Goal: Task Accomplishment & Management: Complete application form

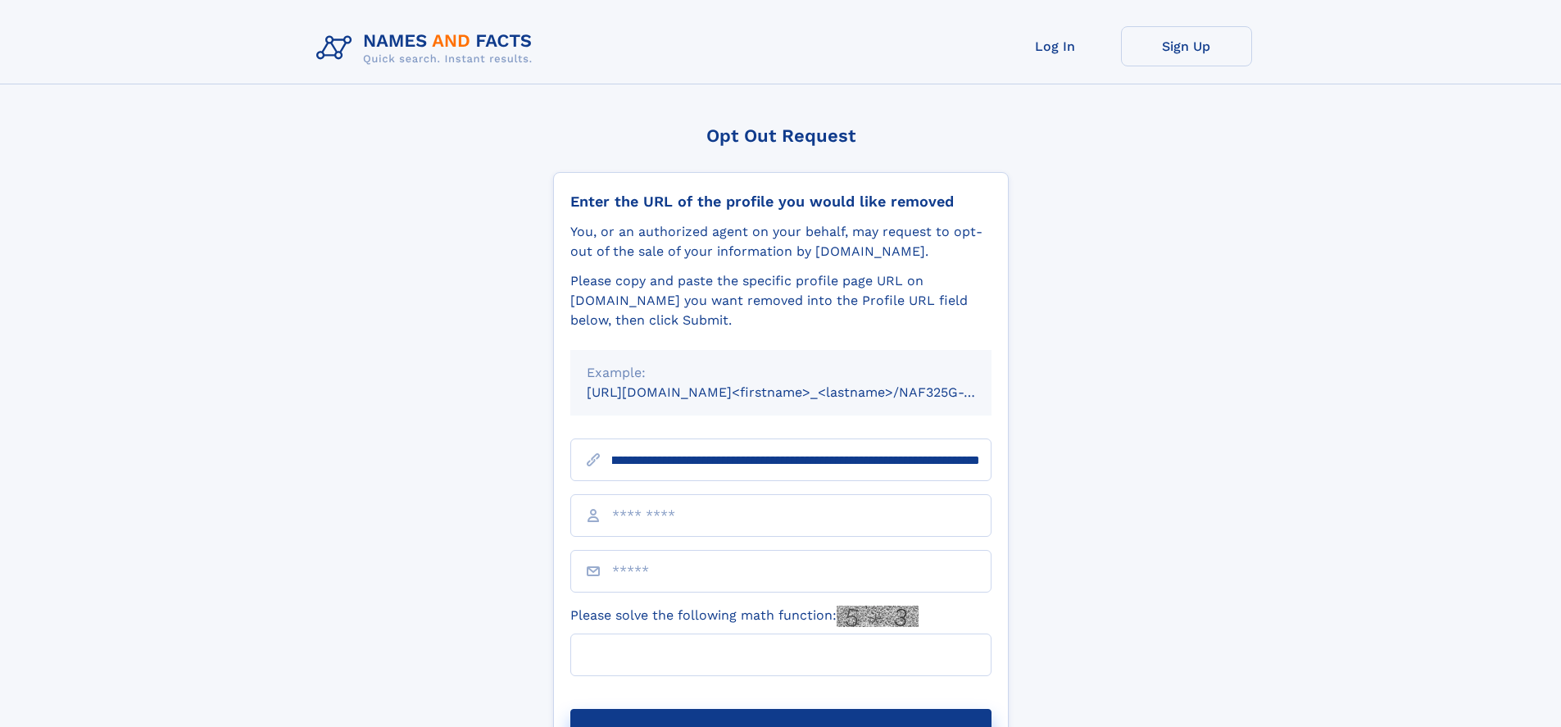
scroll to position [0, 216]
type input "**********"
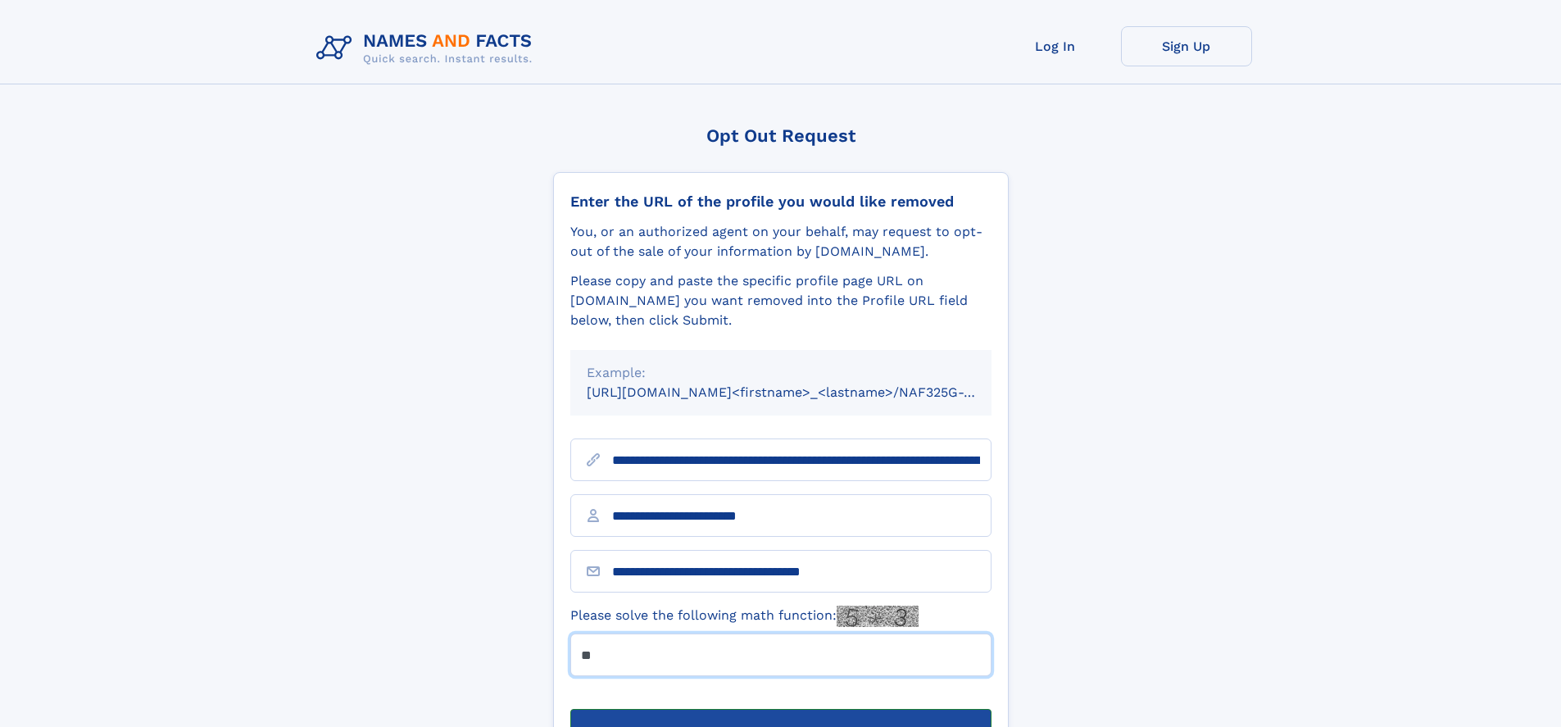
type input "**"
click at [780, 709] on button "Submit Opt Out Request" at bounding box center [780, 735] width 421 height 52
